Goal: Check status: Check status

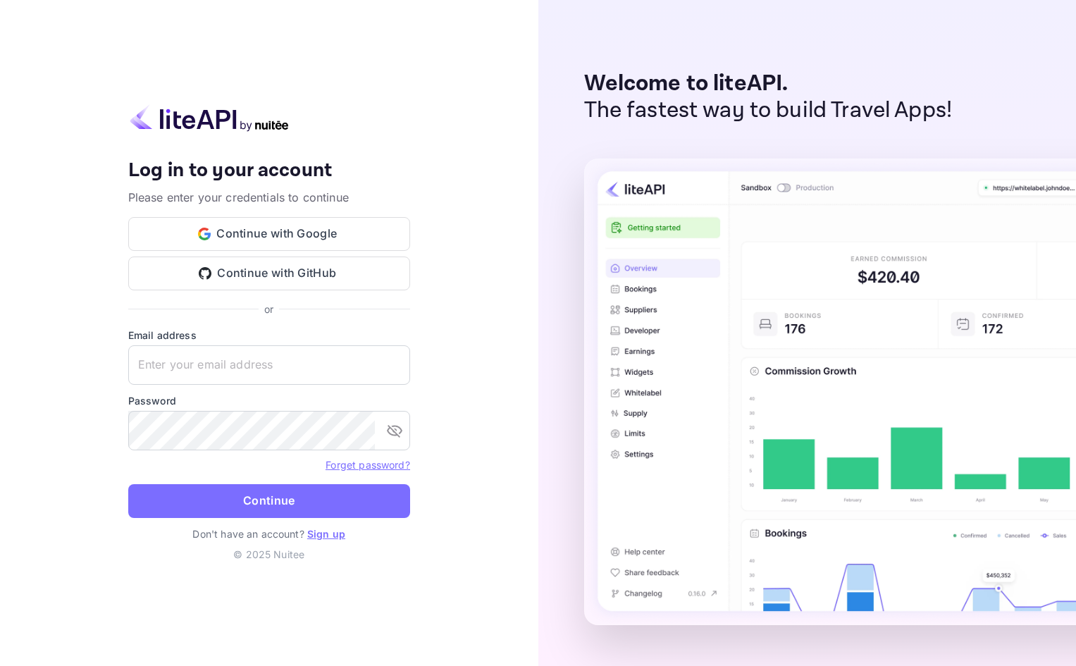
type input "[EMAIL_ADDRESS][DOMAIN_NAME]"
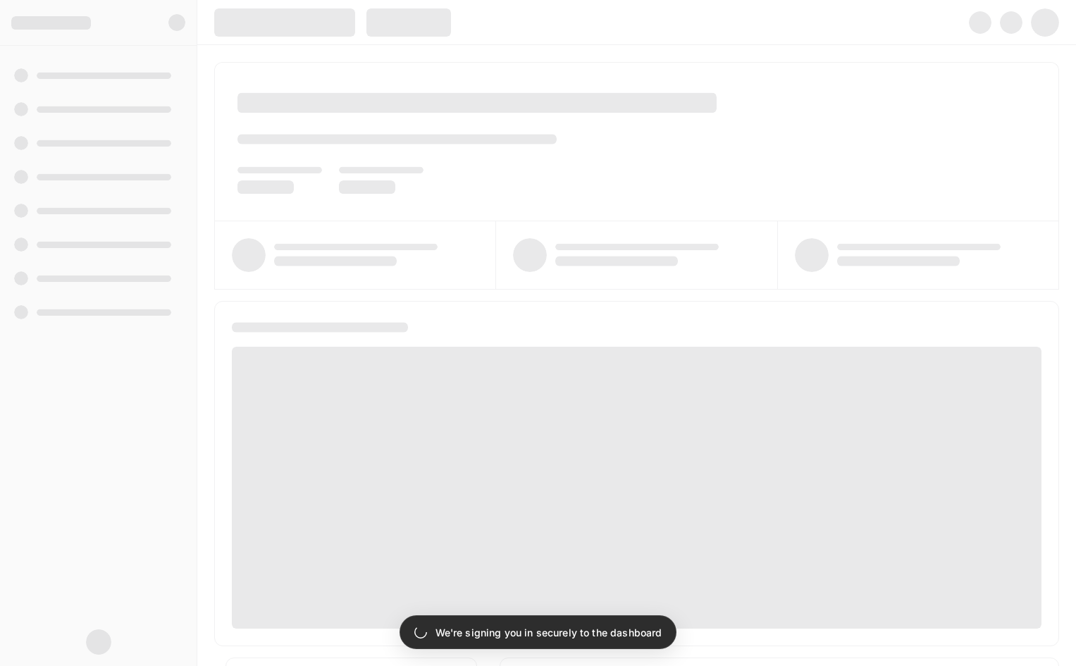
click at [524, 27] on div at bounding box center [636, 22] width 879 height 45
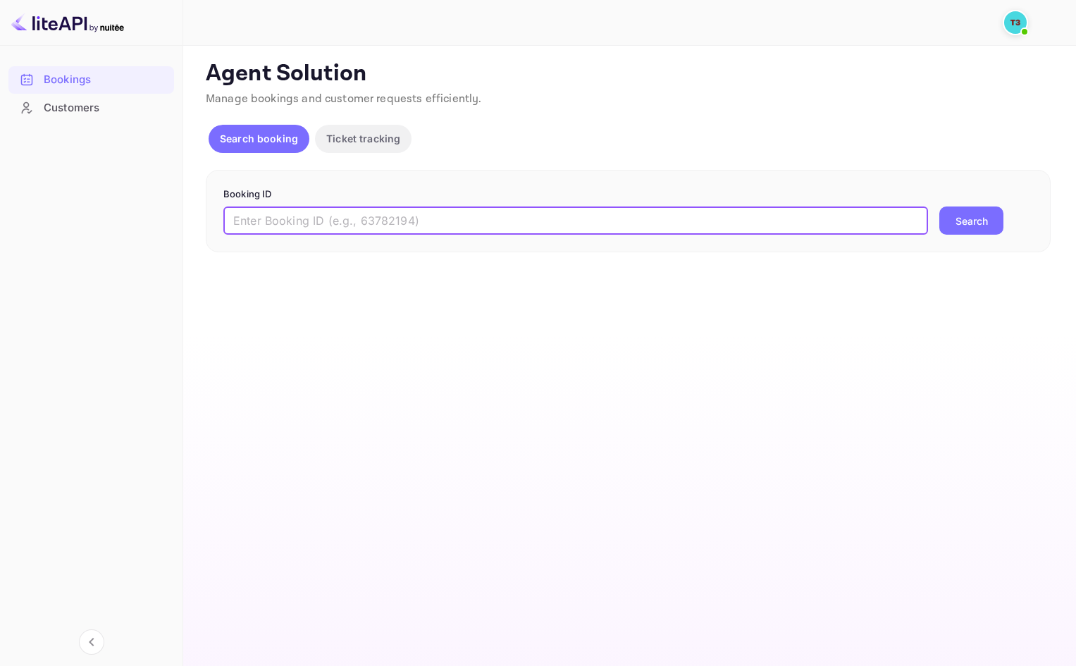
click at [328, 216] on input "text" at bounding box center [575, 221] width 705 height 28
paste input "313621353"
type input "313621353-0"
click at [968, 221] on button "Search" at bounding box center [972, 221] width 64 height 28
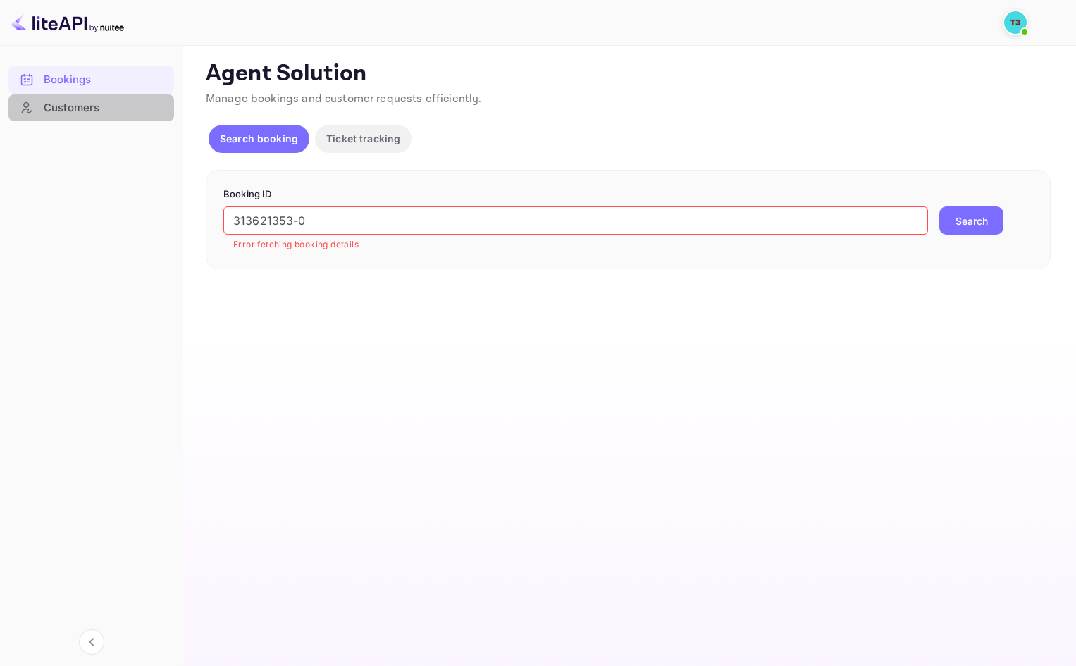
click at [96, 112] on div "Customers" at bounding box center [105, 108] width 123 height 16
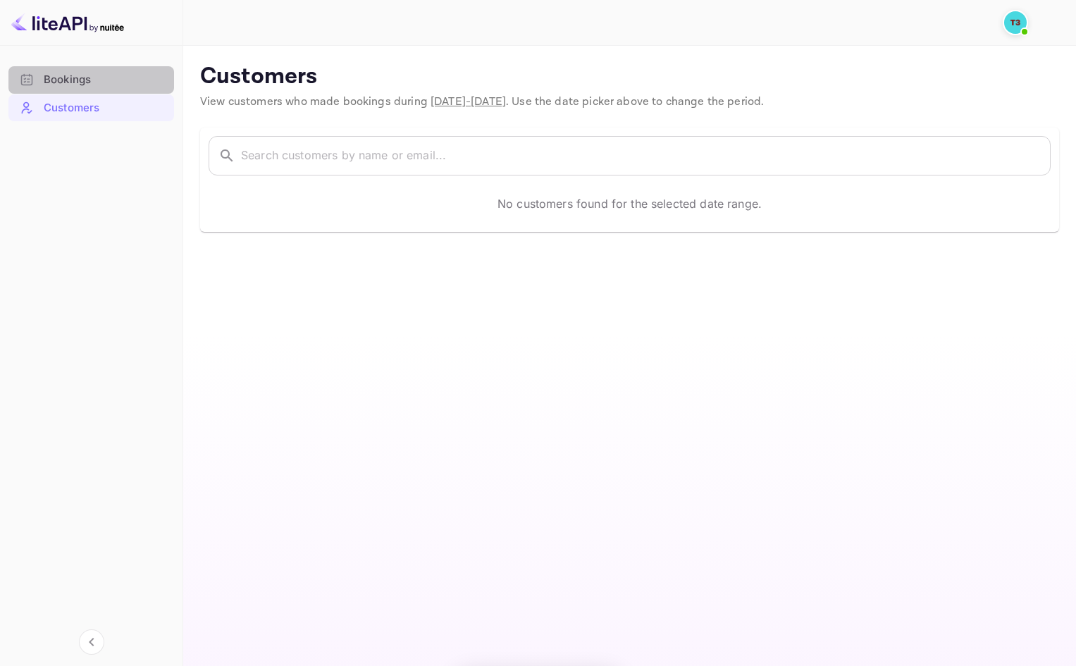
click at [109, 78] on div "Bookings" at bounding box center [105, 80] width 123 height 16
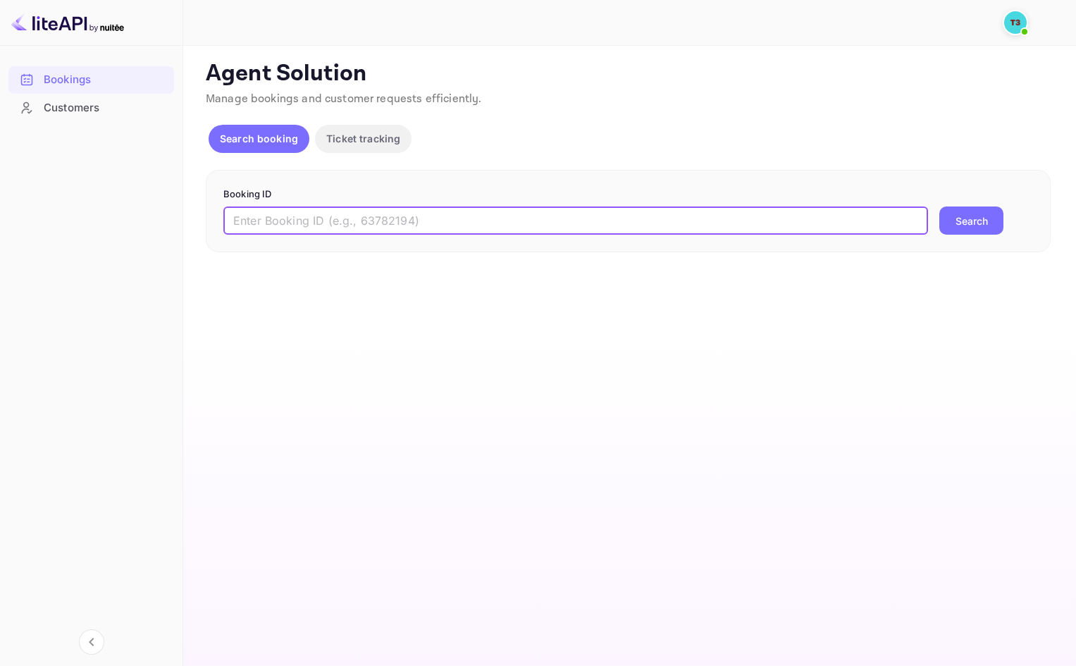
click at [299, 228] on input "text" at bounding box center [575, 221] width 705 height 28
paste input "313621353"
type input "313621353-0"
click at [964, 214] on button "Search" at bounding box center [972, 221] width 64 height 28
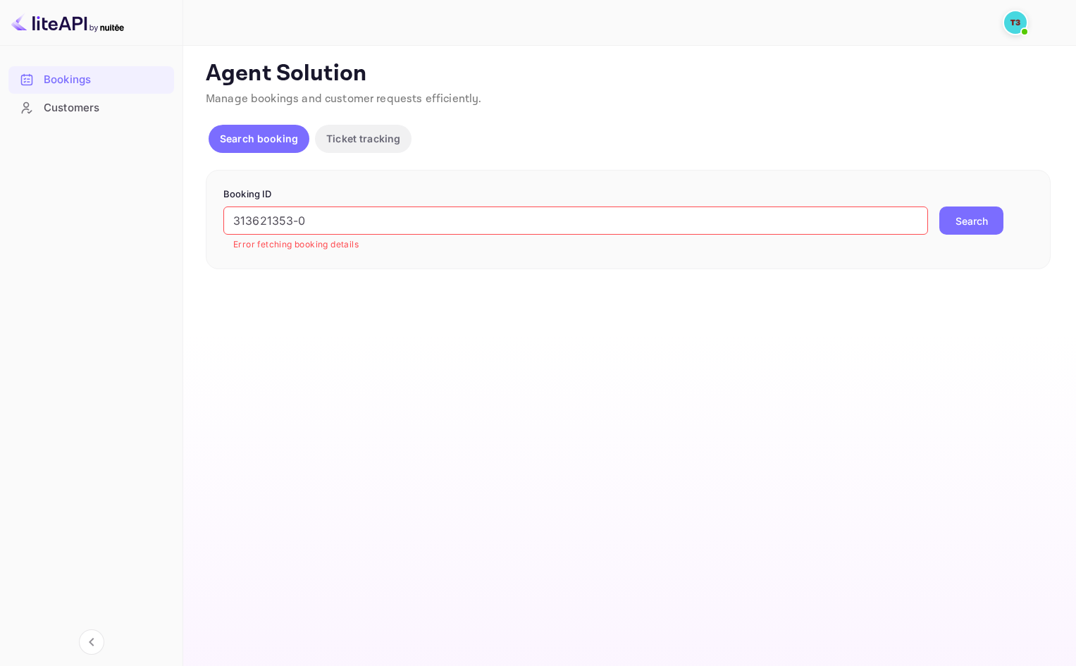
click at [328, 223] on input "313621353-0" at bounding box center [575, 221] width 705 height 28
click at [338, 122] on div "Agent Solution Manage bookings and customer requests efficiently. Search bookin…" at bounding box center [628, 164] width 845 height 209
click at [341, 132] on p "Ticket tracking" at bounding box center [363, 138] width 74 height 15
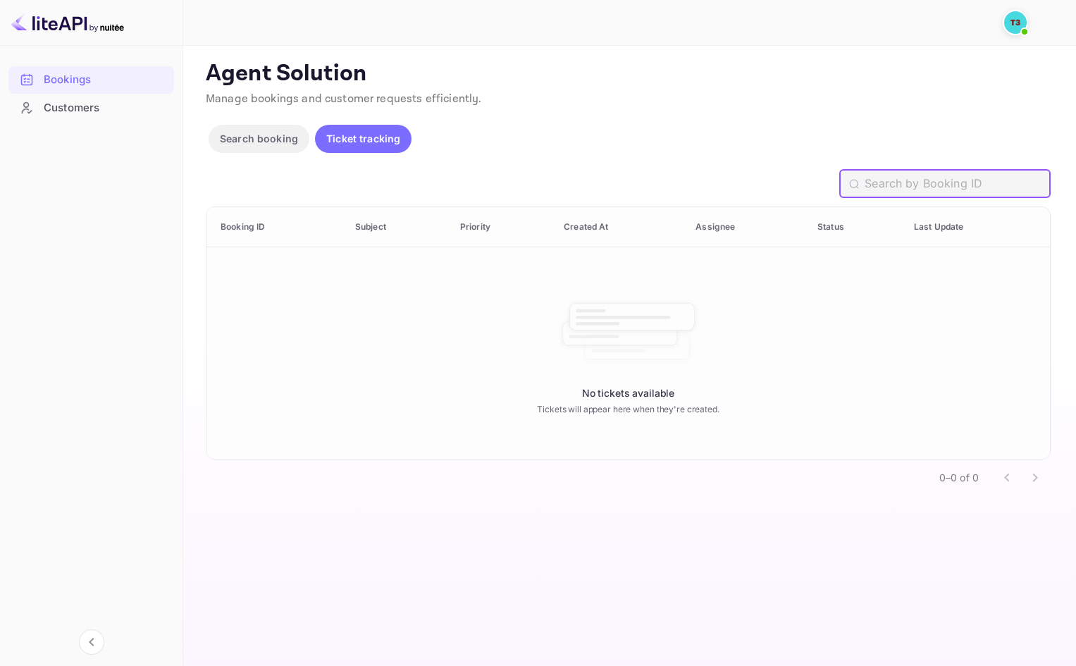
click at [948, 178] on input "text" at bounding box center [958, 184] width 186 height 28
paste input "313621353"
type input "313621353-0"
click at [966, 176] on input "313621353-0" at bounding box center [958, 184] width 186 height 28
drag, startPoint x: 882, startPoint y: 181, endPoint x: 708, endPoint y: 178, distance: 173.4
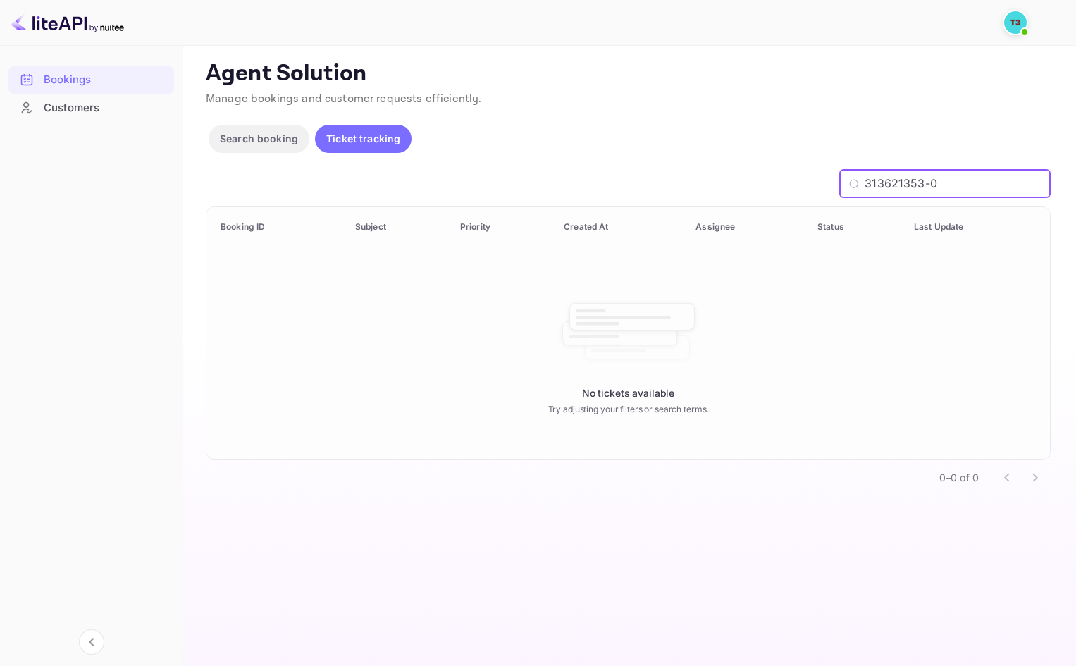
click at [708, 178] on div "313621353-0 ​" at bounding box center [628, 184] width 845 height 28
click at [276, 142] on p "Search booking" at bounding box center [259, 138] width 78 height 15
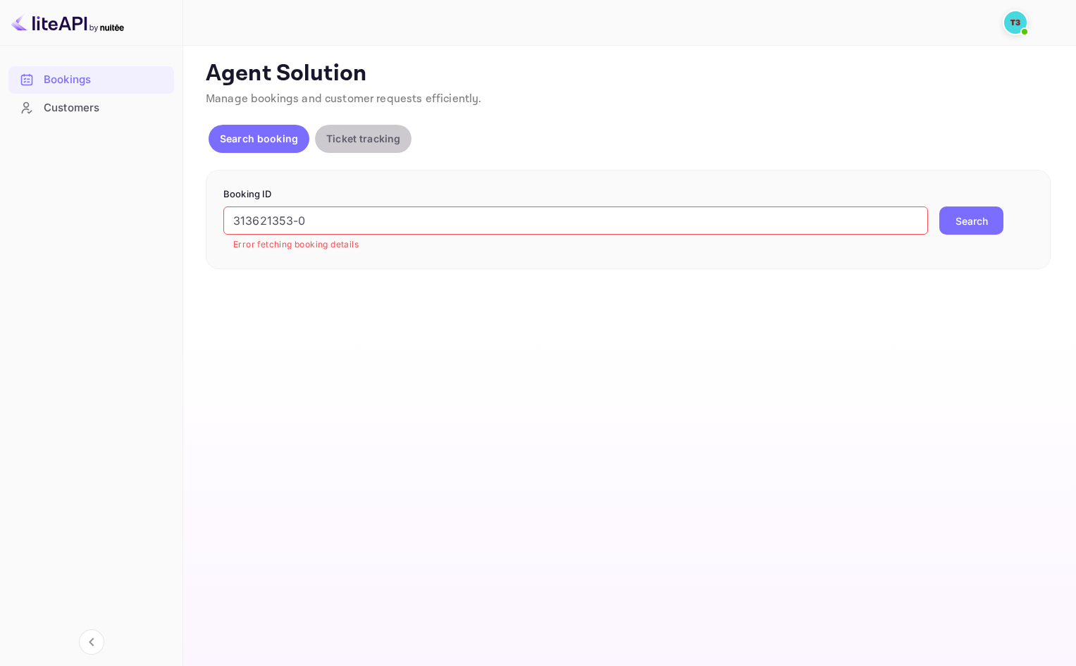
click at [375, 133] on p "Ticket tracking" at bounding box center [363, 138] width 74 height 15
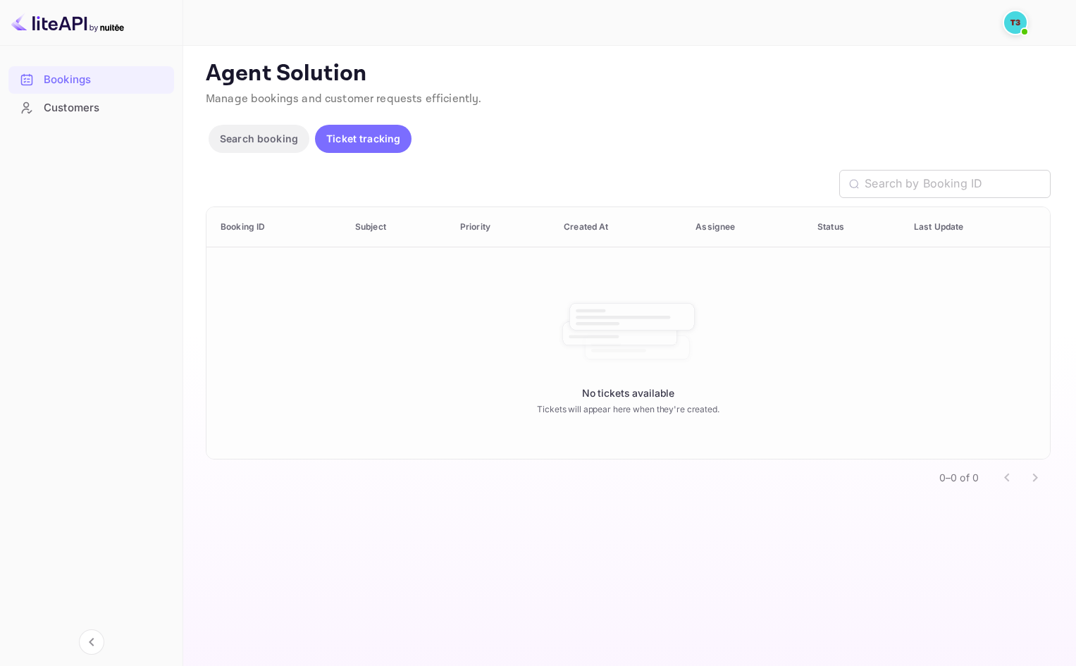
click at [473, 234] on th "Priority" at bounding box center [501, 227] width 104 height 40
drag, startPoint x: 360, startPoint y: 228, endPoint x: 398, endPoint y: 199, distance: 48.2
click at [362, 228] on th "Subject" at bounding box center [396, 227] width 105 height 40
click at [811, 101] on p "Manage bookings and customer requests efficiently." at bounding box center [628, 99] width 845 height 17
click at [257, 138] on p "Search booking" at bounding box center [259, 138] width 78 height 15
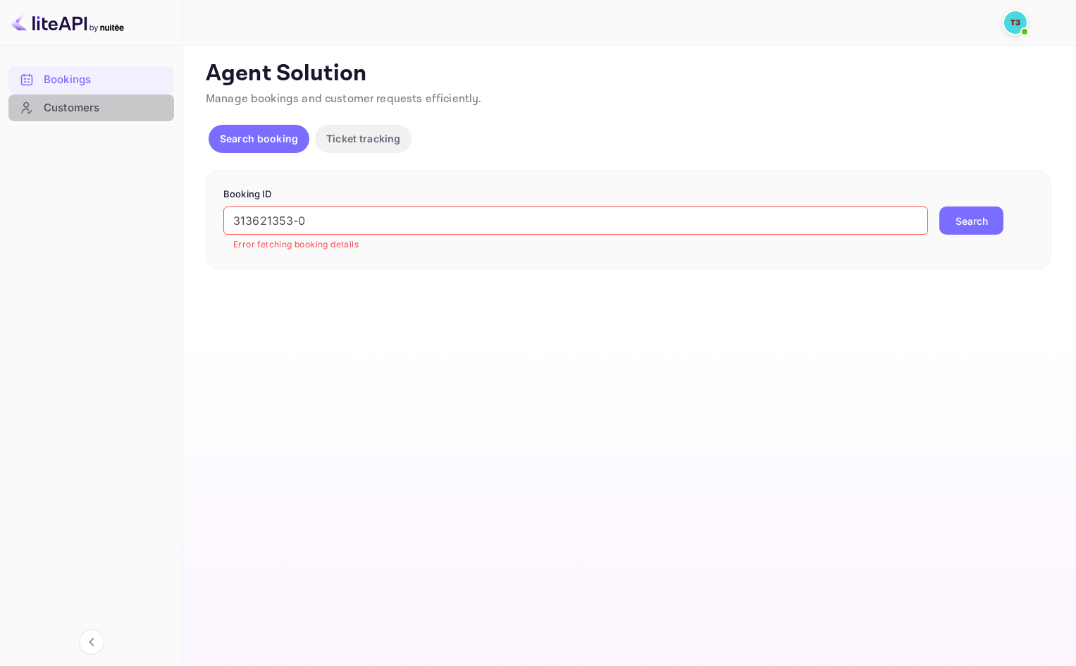
click at [85, 110] on div "Customers" at bounding box center [105, 108] width 123 height 16
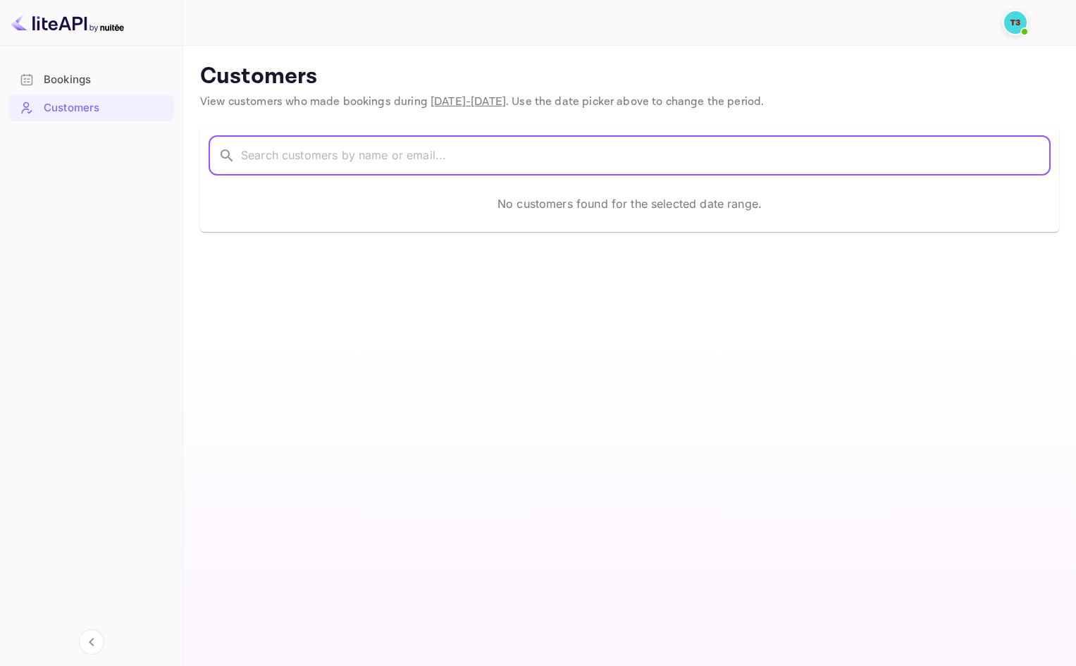
click at [391, 162] on input "text" at bounding box center [646, 155] width 810 height 39
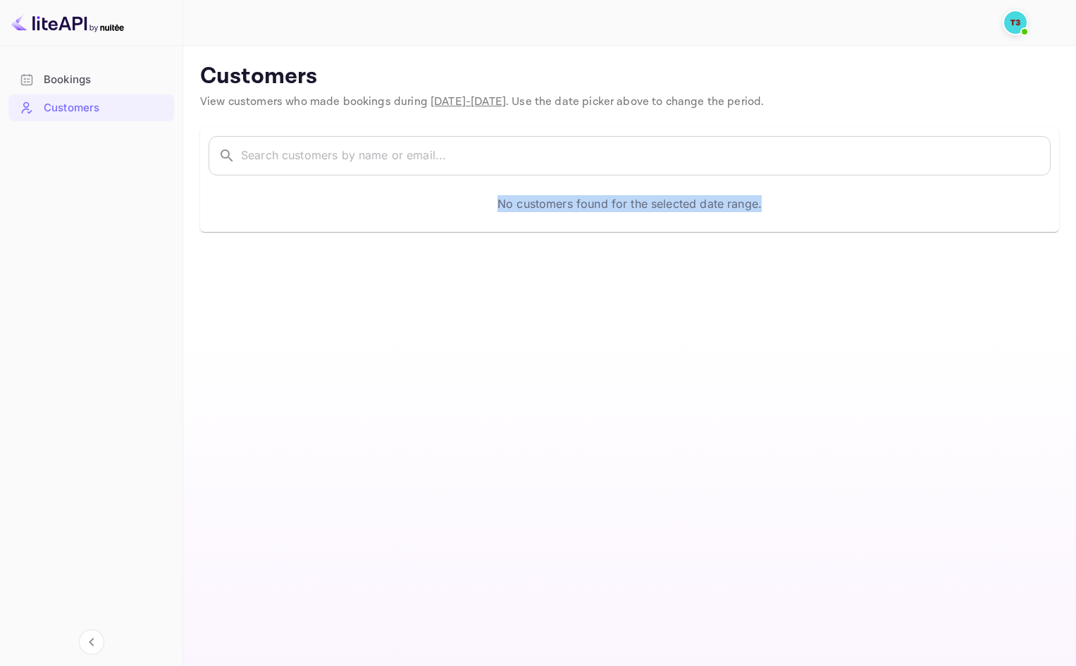
drag, startPoint x: 591, startPoint y: 202, endPoint x: 909, endPoint y: 207, distance: 317.9
click at [909, 207] on div "No customers found for the selected date range." at bounding box center [630, 203] width 842 height 39
click at [251, 148] on input "text" at bounding box center [646, 155] width 810 height 39
click at [493, 100] on span "[DATE] - [DATE]" at bounding box center [468, 101] width 75 height 15
click at [324, 164] on input "text" at bounding box center [646, 155] width 810 height 39
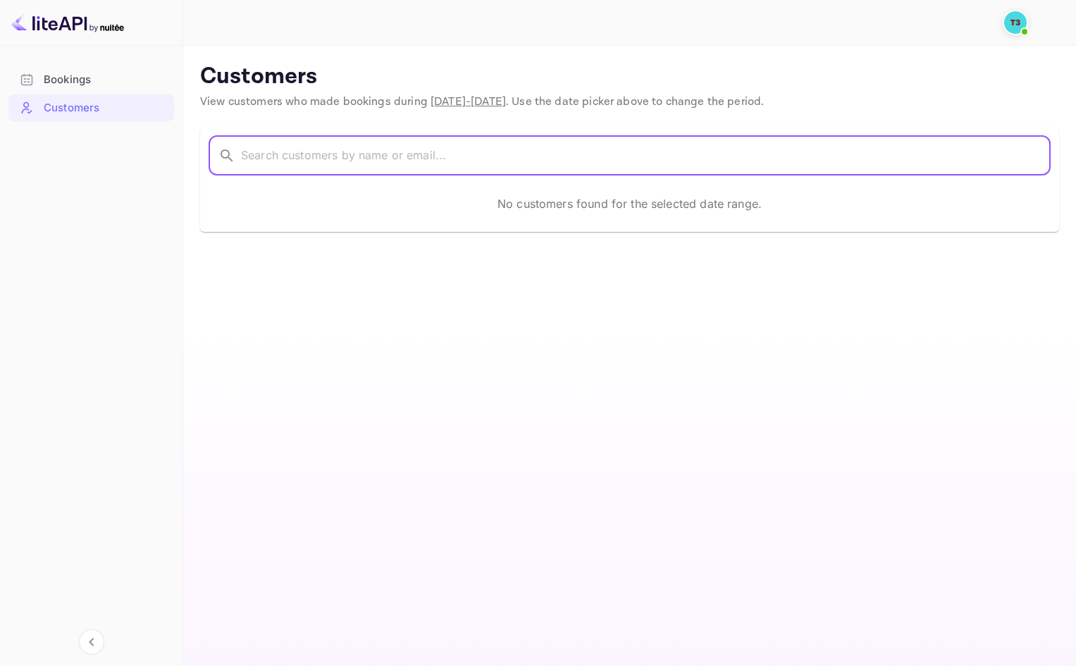
paste input "Mochamad"
type input "Mochamad"
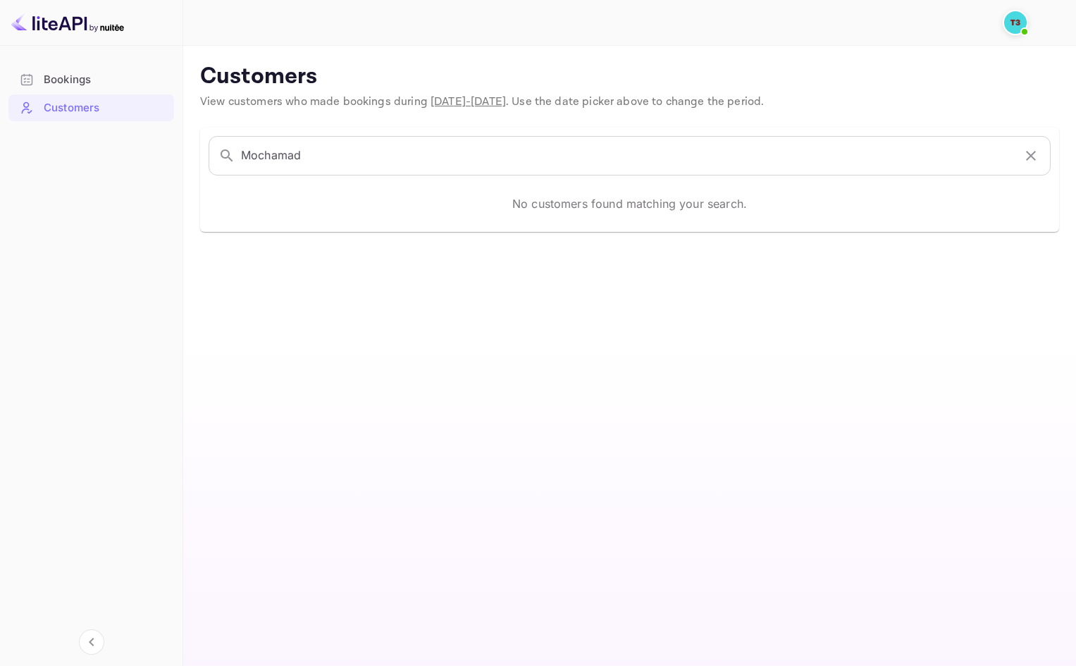
click at [1002, 26] on div at bounding box center [608, 22] width 789 height 17
click at [1020, 27] on span at bounding box center [1025, 32] width 14 height 14
click at [363, 53] on div at bounding box center [538, 333] width 1076 height 666
click at [253, 148] on input "Mochamad" at bounding box center [627, 155] width 773 height 39
click at [64, 88] on div "Bookings" at bounding box center [91, 79] width 166 height 27
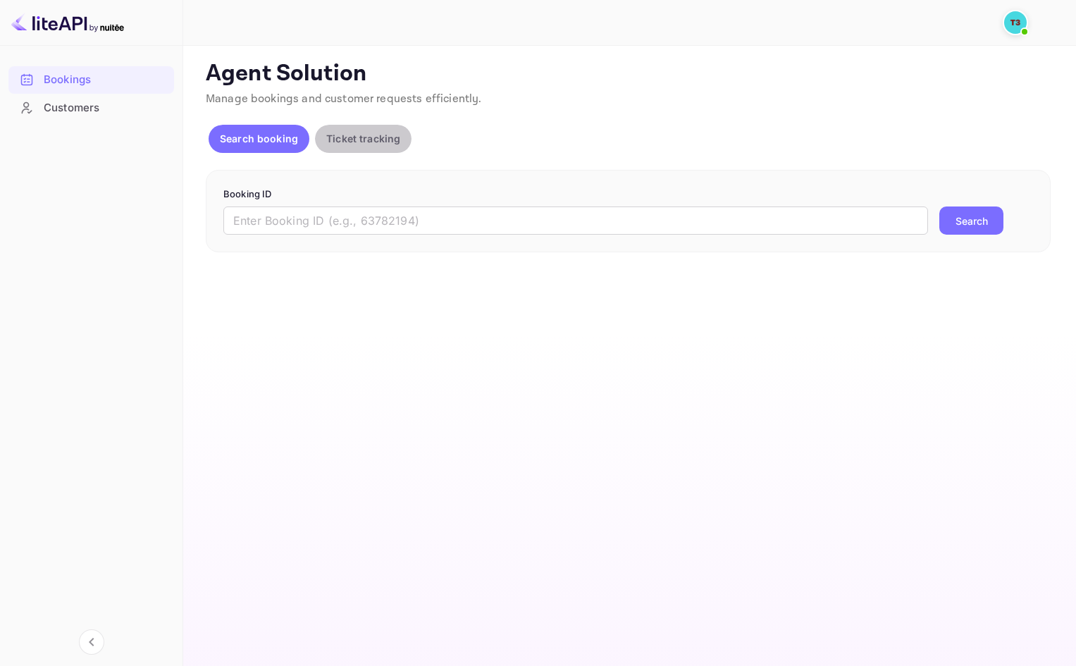
click at [368, 142] on p "Ticket tracking" at bounding box center [363, 138] width 74 height 15
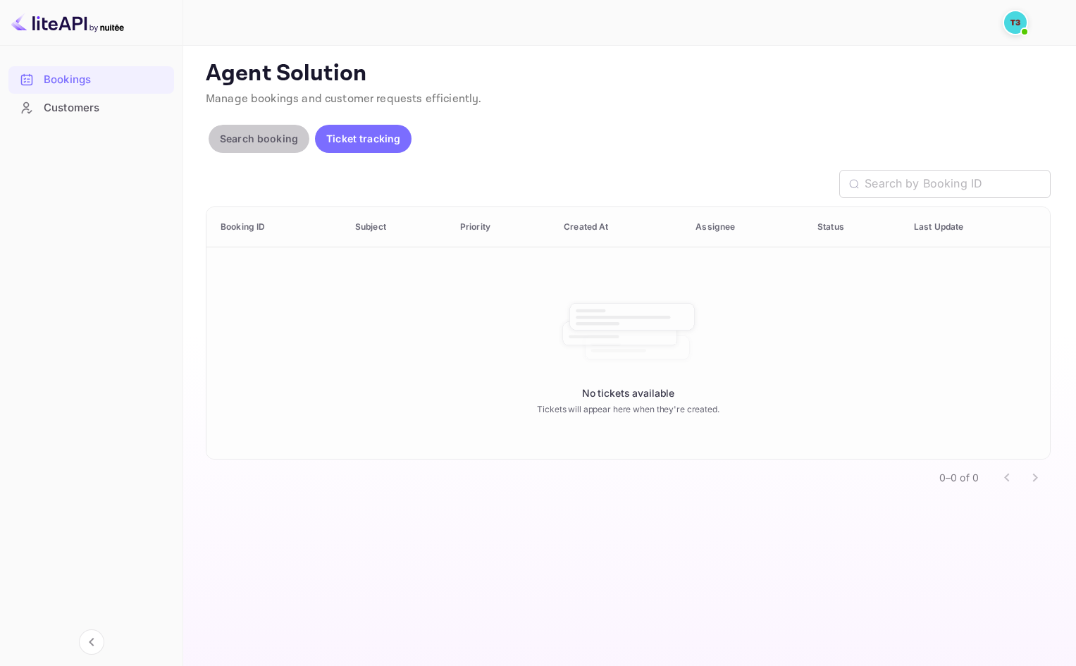
click at [287, 130] on button "Search booking" at bounding box center [259, 139] width 101 height 28
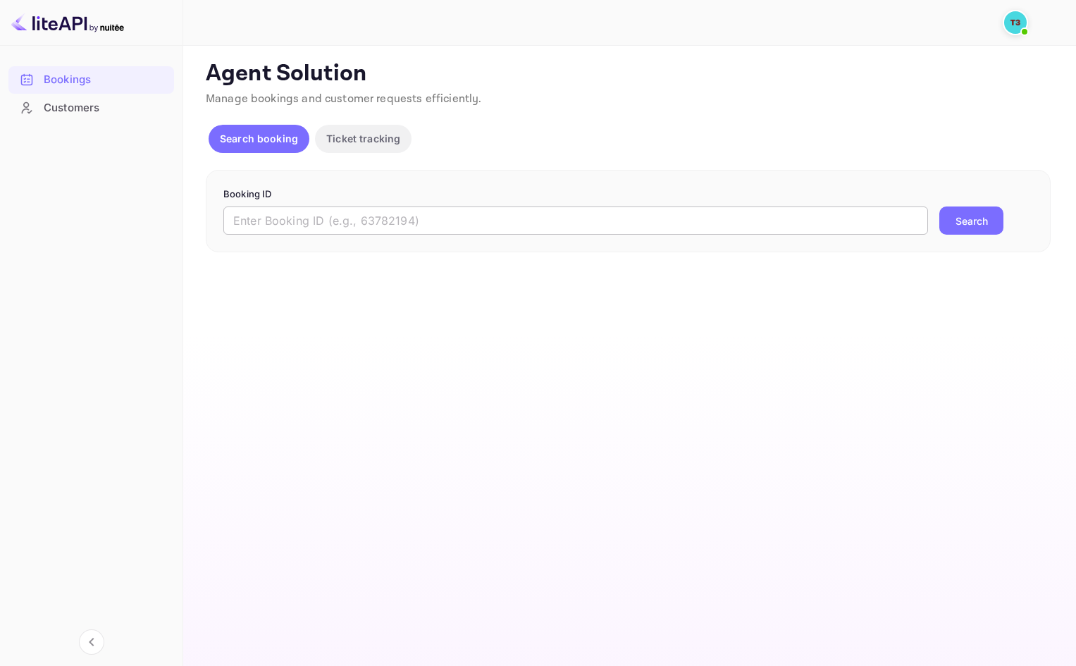
click at [379, 231] on input "text" at bounding box center [575, 221] width 705 height 28
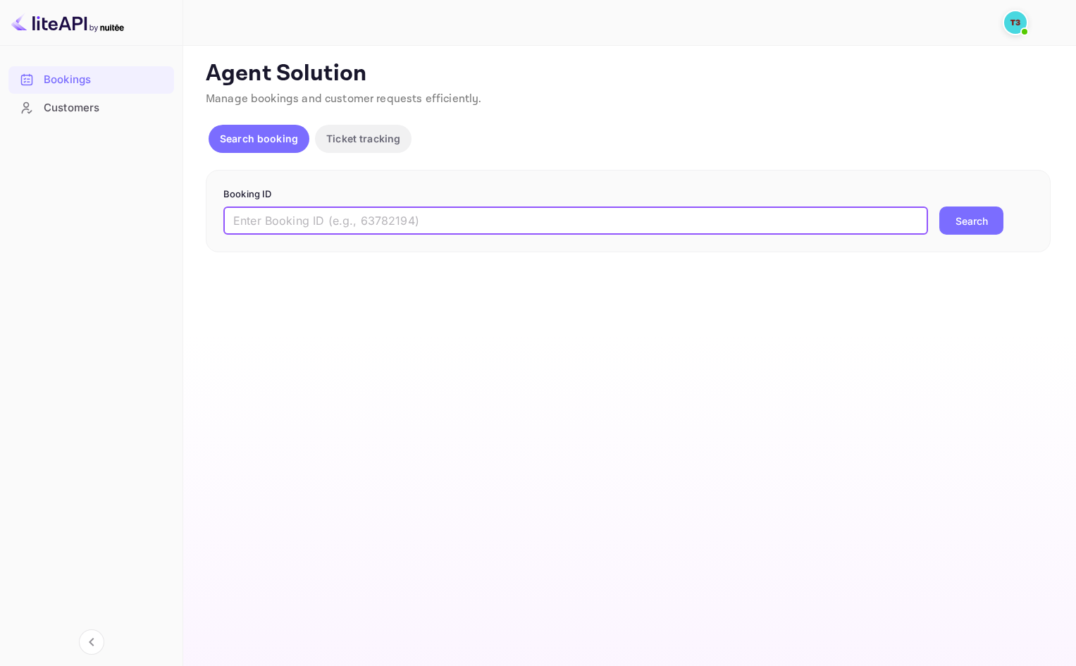
paste input "313621353"
type input "313621353-0"
click at [966, 219] on button "Search" at bounding box center [972, 221] width 64 height 28
